Goal: Task Accomplishment & Management: Use online tool/utility

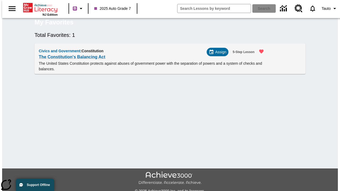
click at [220, 55] on span "Assign" at bounding box center [220, 52] width 11 height 6
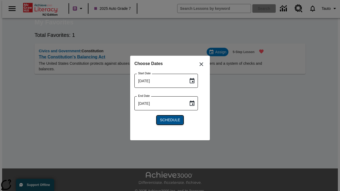
click at [170, 120] on span "Schedule" at bounding box center [170, 120] width 20 height 6
